Goal: Task Accomplishment & Management: Complete application form

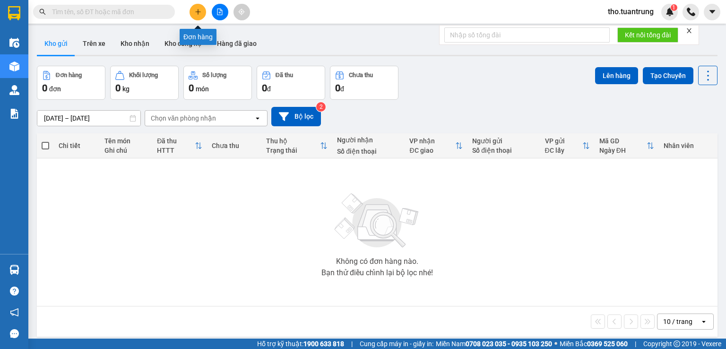
click at [197, 8] on button at bounding box center [198, 12] width 17 height 17
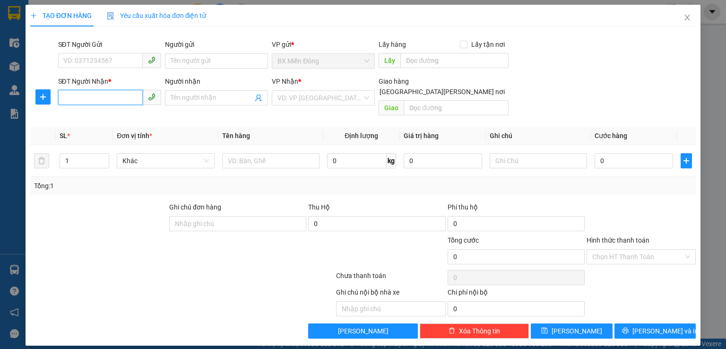
click at [78, 101] on input "SĐT Người Nhận *" at bounding box center [100, 97] width 85 height 15
drag, startPoint x: 86, startPoint y: 119, endPoint x: 115, endPoint y: 112, distance: 29.7
click at [87, 119] on div "0971948310" at bounding box center [110, 117] width 92 height 10
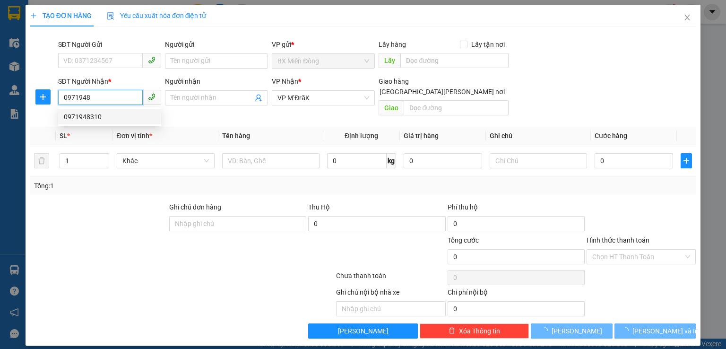
type input "0971948310"
type input "120.000"
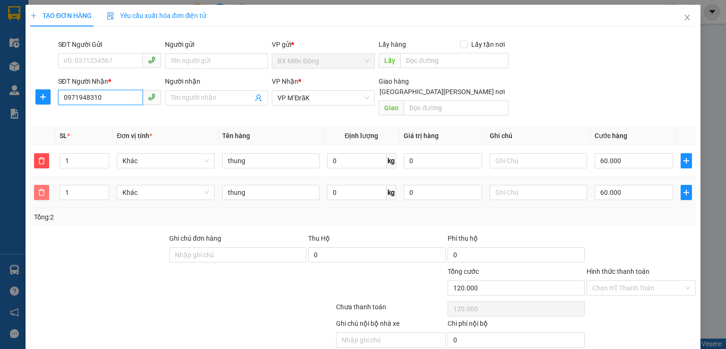
type input "0971948310"
click at [42, 189] on icon "delete" at bounding box center [41, 192] width 7 height 7
type input "60.000"
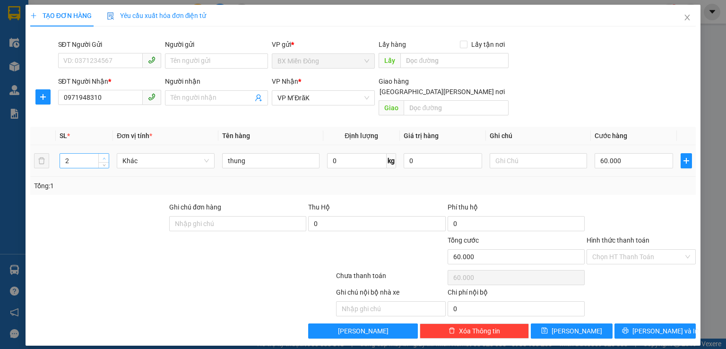
click at [105, 157] on icon "up" at bounding box center [104, 158] width 3 height 3
type input "3"
click at [105, 157] on icon "up" at bounding box center [104, 158] width 3 height 3
click at [634, 153] on input "60.000" at bounding box center [634, 160] width 78 height 15
type input "2"
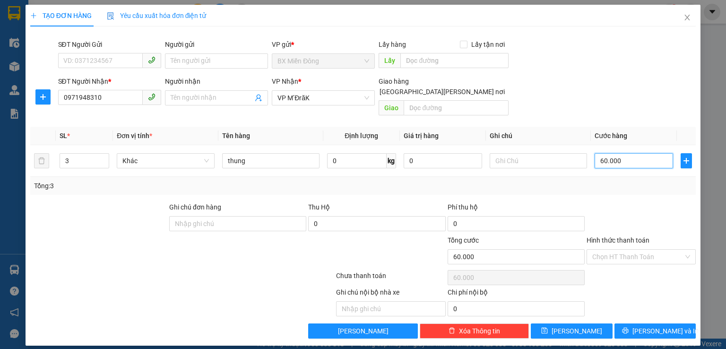
type input "2"
type input "21"
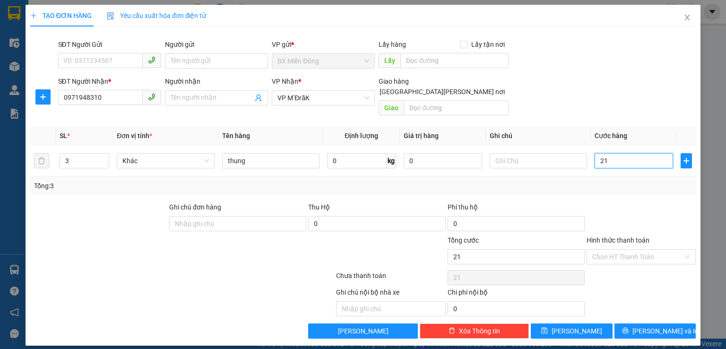
type input "210"
type input "2.100"
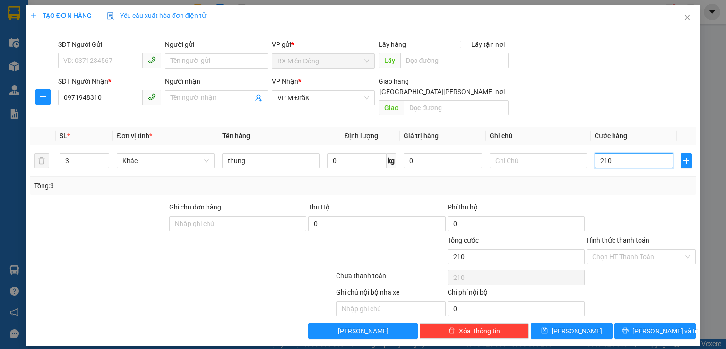
type input "2.100"
type input "21.000"
type input "210.000"
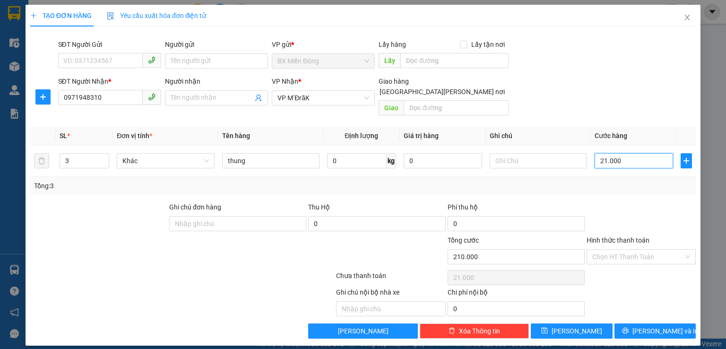
type input "210.000"
click at [673, 326] on span "Lưu và In" at bounding box center [666, 331] width 66 height 10
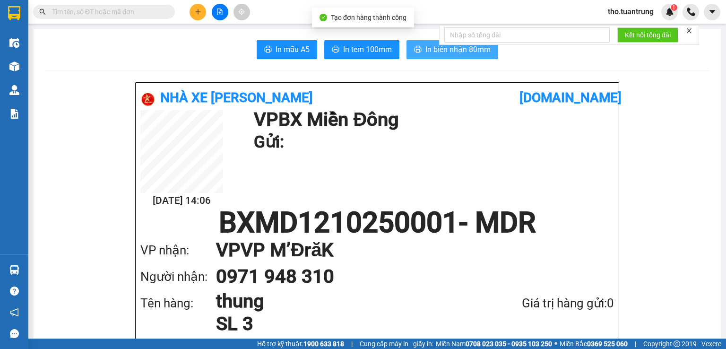
click at [437, 50] on span "In biên nhận 80mm" at bounding box center [457, 49] width 65 height 12
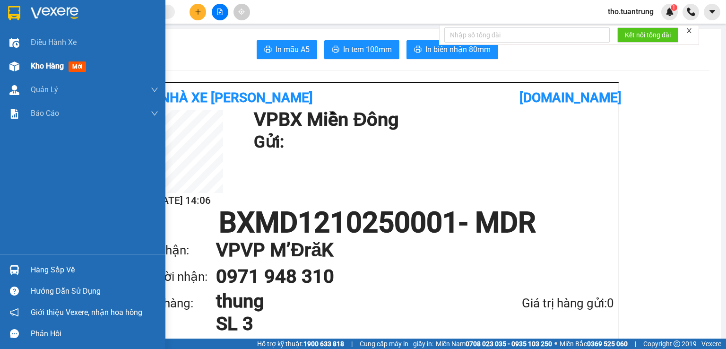
drag, startPoint x: 51, startPoint y: 65, endPoint x: 72, endPoint y: 63, distance: 20.9
click at [72, 63] on div "Kho hàng mới" at bounding box center [60, 66] width 59 height 12
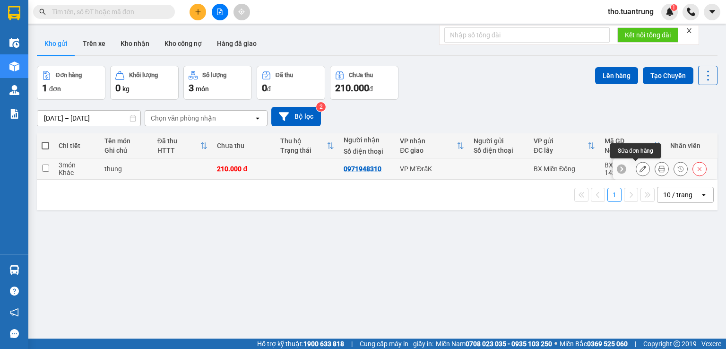
click at [640, 170] on icon at bounding box center [643, 168] width 7 height 7
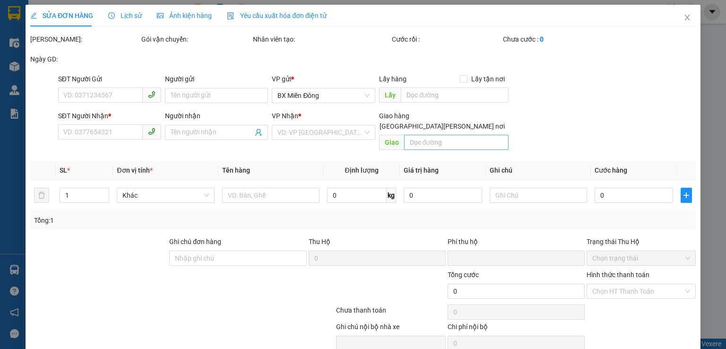
type input "0971948310"
type input "0"
type input "210.000"
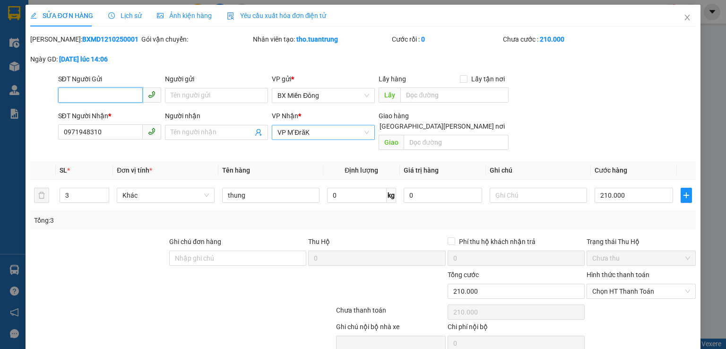
click at [323, 135] on span "VP M’ĐrăK" at bounding box center [324, 132] width 92 height 14
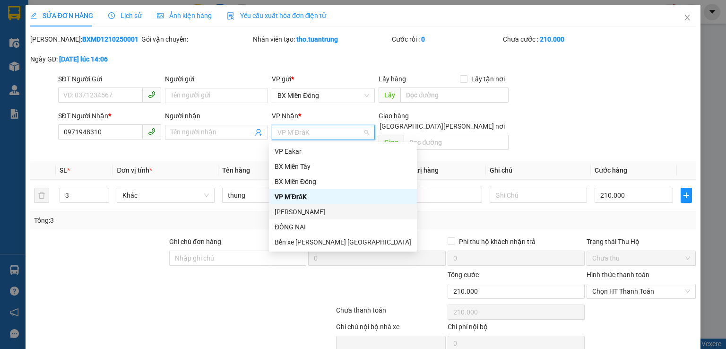
click at [290, 215] on div "Chú TRUNG" at bounding box center [343, 212] width 137 height 10
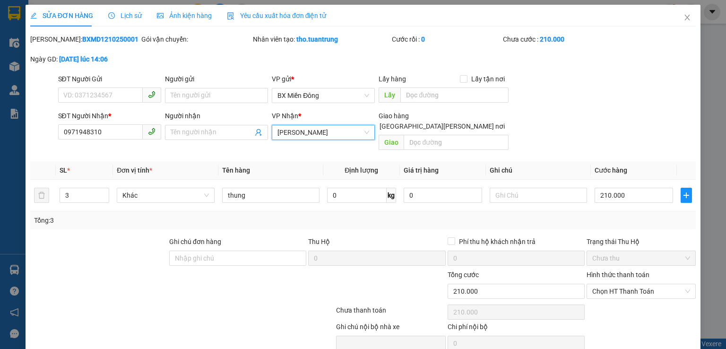
scroll to position [32, 0]
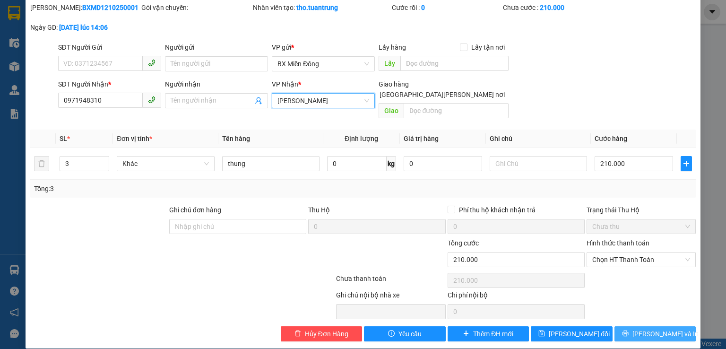
click at [672, 326] on button "Lưu và In" at bounding box center [656, 333] width 82 height 15
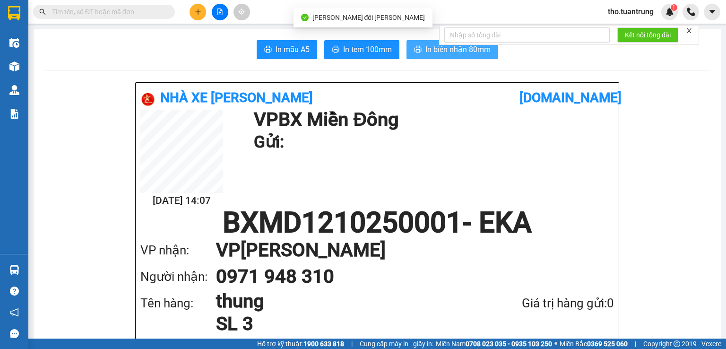
click at [425, 50] on span "In biên nhận 80mm" at bounding box center [457, 49] width 65 height 12
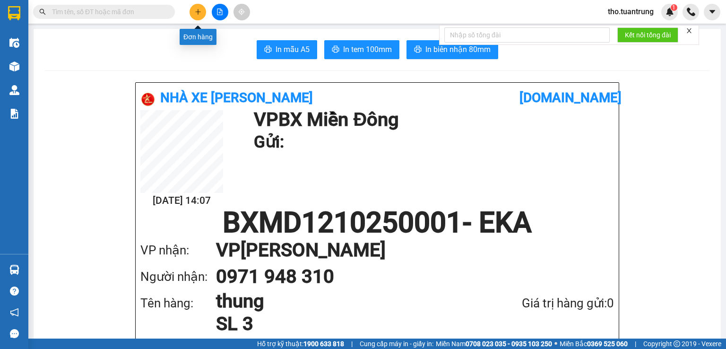
click at [198, 11] on icon "plus" at bounding box center [198, 11] width 0 height 5
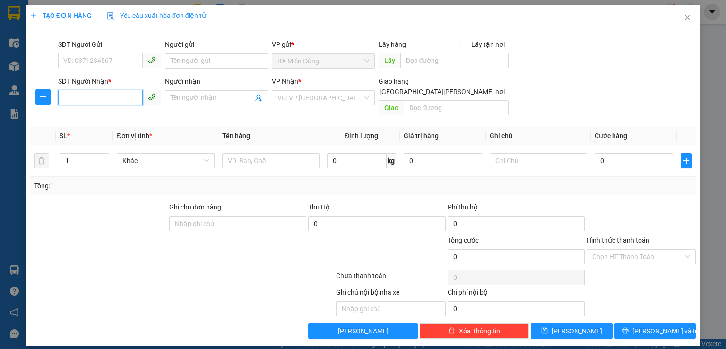
click at [74, 100] on input "SĐT Người Nhận *" at bounding box center [100, 97] width 85 height 15
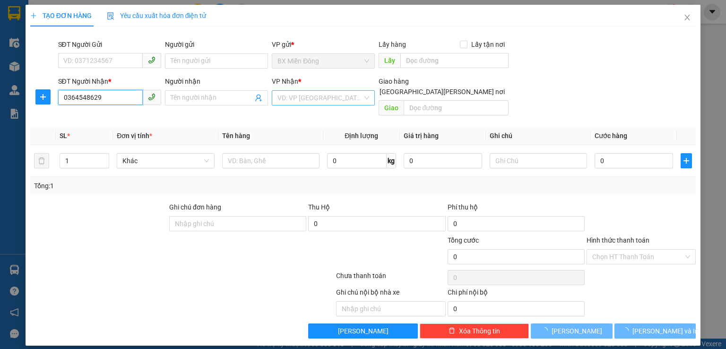
type input "0364548629"
drag, startPoint x: 307, startPoint y: 94, endPoint x: 312, endPoint y: 96, distance: 5.1
click at [308, 93] on input "search" at bounding box center [320, 98] width 85 height 14
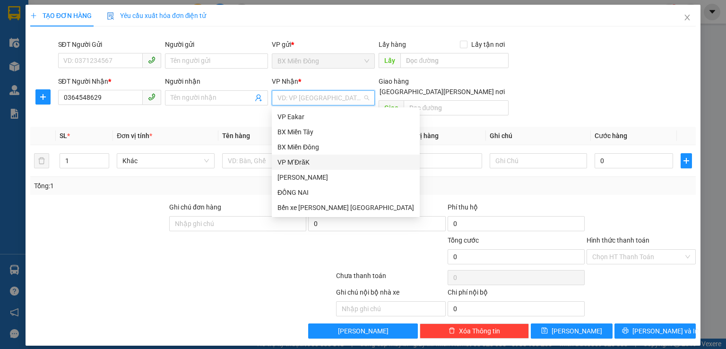
drag, startPoint x: 320, startPoint y: 164, endPoint x: 438, endPoint y: 128, distance: 123.4
click at [321, 164] on div "VP M’ĐrăK" at bounding box center [346, 162] width 137 height 10
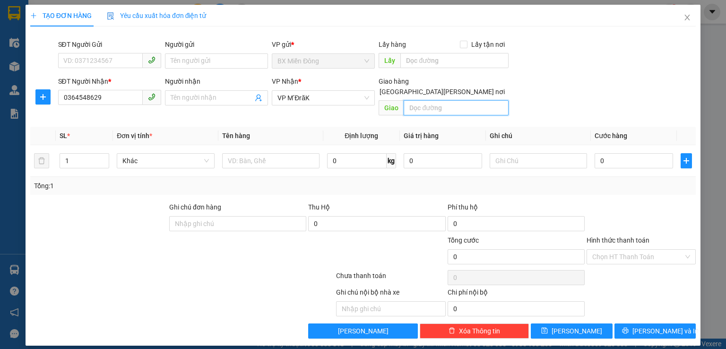
click at [445, 100] on input "text" at bounding box center [456, 107] width 105 height 15
type input "buon kit"
click at [287, 153] on input "text" at bounding box center [270, 160] width 97 height 15
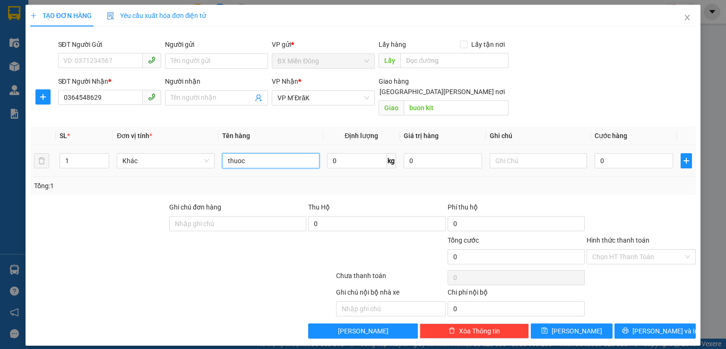
type input "thuoc"
click at [635, 151] on div "0" at bounding box center [634, 160] width 78 height 19
click at [627, 153] on input "0" at bounding box center [634, 160] width 78 height 15
type input "3"
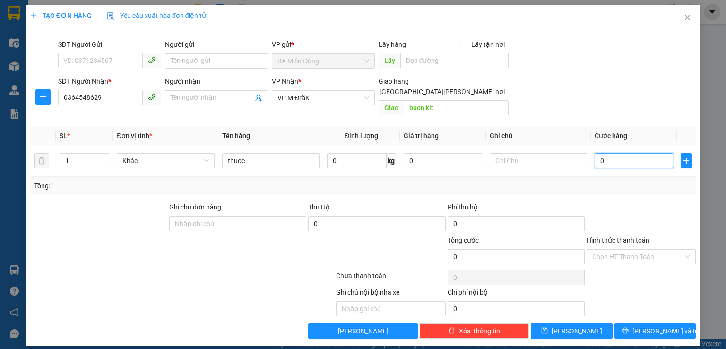
type input "3"
type input "30"
type input "300"
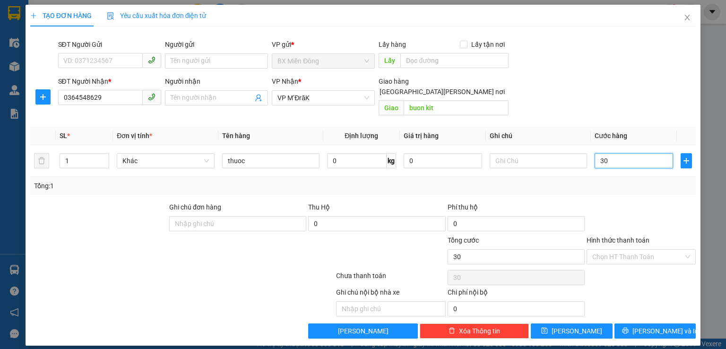
type input "300"
type input "3.000"
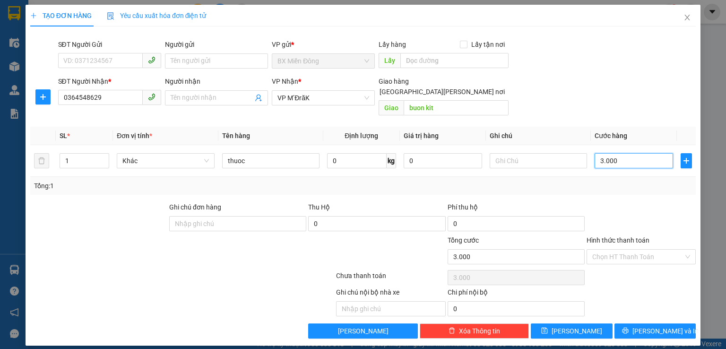
type input "30.000"
click at [652, 250] on input "Hình thức thanh toán" at bounding box center [637, 257] width 91 height 14
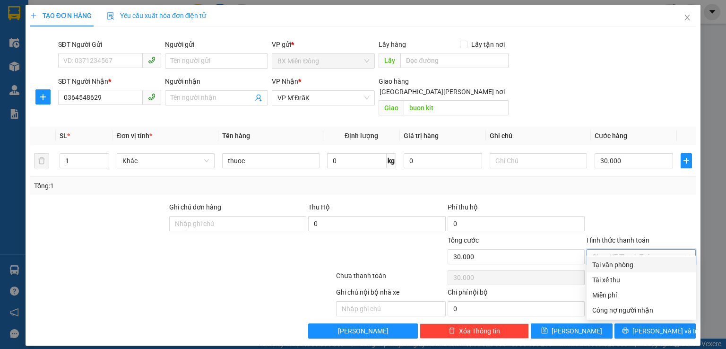
click at [656, 260] on div "Tại văn phòng" at bounding box center [641, 265] width 98 height 10
type input "0"
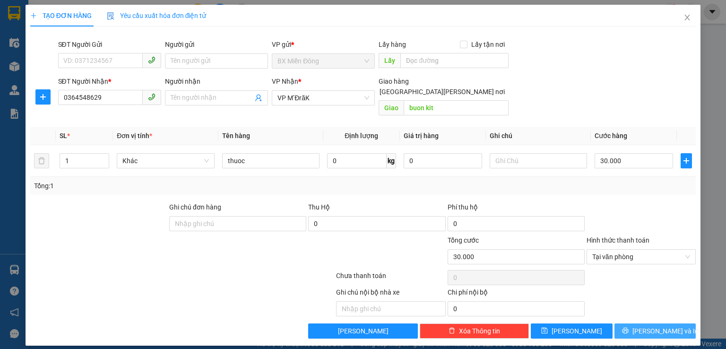
drag, startPoint x: 664, startPoint y: 318, endPoint x: 548, endPoint y: 203, distance: 162.8
click at [663, 326] on span "Lưu và In" at bounding box center [666, 331] width 66 height 10
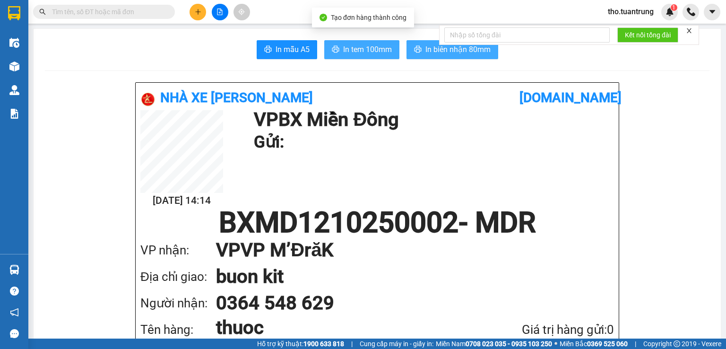
drag, startPoint x: 361, startPoint y: 52, endPoint x: 422, endPoint y: 49, distance: 61.1
click at [362, 52] on span "In tem 100mm" at bounding box center [367, 49] width 49 height 12
